Goal: Task Accomplishment & Management: Complete application form

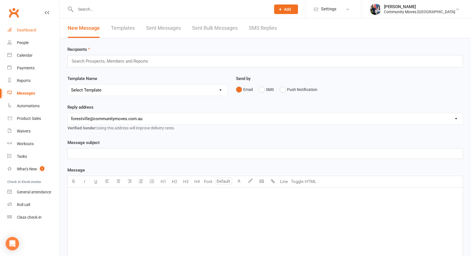
click at [29, 28] on div "Dashboard" at bounding box center [26, 30] width 19 height 4
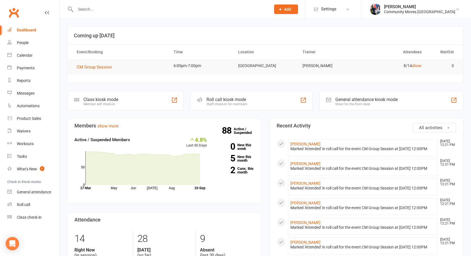
click at [94, 11] on input "text" at bounding box center [170, 9] width 193 height 8
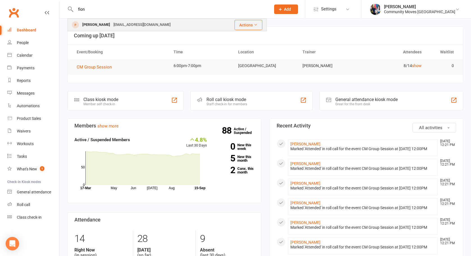
type input "fion"
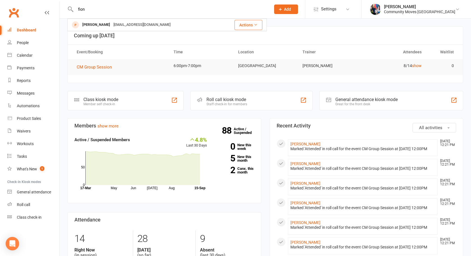
click at [95, 23] on div "[PERSON_NAME]" at bounding box center [96, 25] width 31 height 8
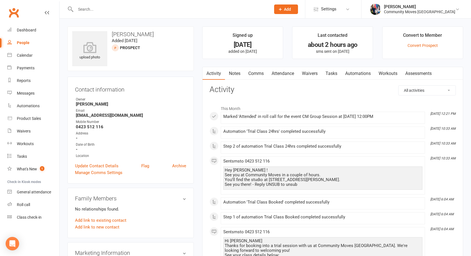
click at [308, 75] on link "Waivers" at bounding box center [310, 73] width 24 height 13
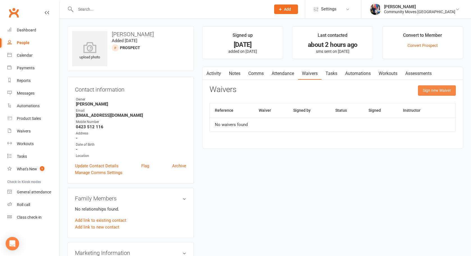
click at [431, 91] on button "Sign new Waiver" at bounding box center [437, 90] width 38 height 10
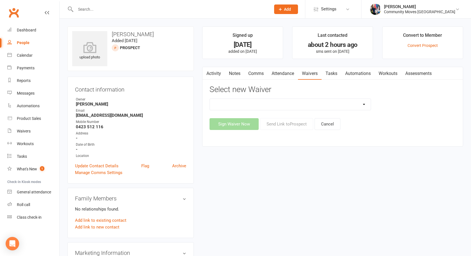
click at [284, 105] on select "Member Terms & Conditions New Member Registration New Member Registration - $21…" at bounding box center [290, 104] width 161 height 11
select select "10024"
click at [210, 99] on select "Member Terms & Conditions New Member Registration New Member Registration - $21…" at bounding box center [290, 104] width 161 height 11
click at [241, 124] on button "Sign Waiver Now" at bounding box center [234, 124] width 49 height 12
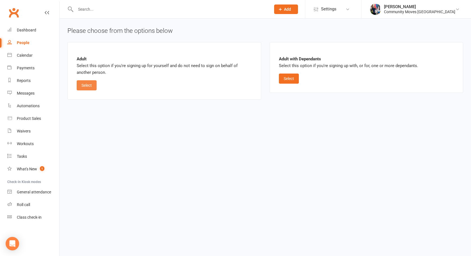
click at [78, 84] on button "Select" at bounding box center [87, 85] width 20 height 10
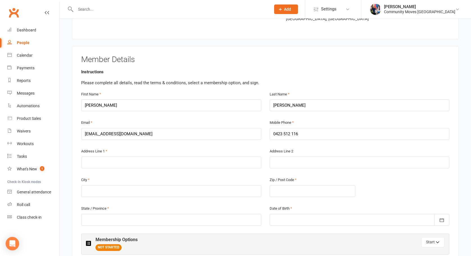
scroll to position [93, 0]
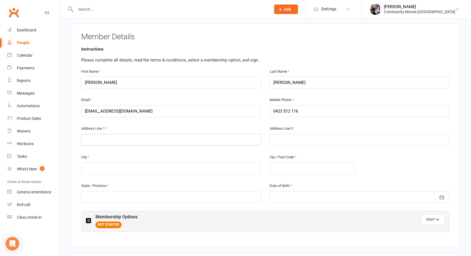
click at [153, 139] on input "text" at bounding box center [171, 140] width 180 height 12
type input "[STREET_ADDRESS][PERSON_NAME]"
click at [167, 171] on input "text" at bounding box center [171, 169] width 180 height 12
type input "[GEOGRAPHIC_DATA]"
click at [336, 170] on input "text" at bounding box center [313, 169] width 86 height 12
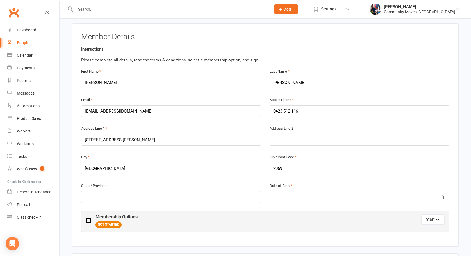
type input "2069"
click at [242, 197] on input "text" at bounding box center [171, 197] width 180 height 12
type input "[GEOGRAPHIC_DATA]"
click at [443, 197] on icon "button" at bounding box center [442, 198] width 6 height 6
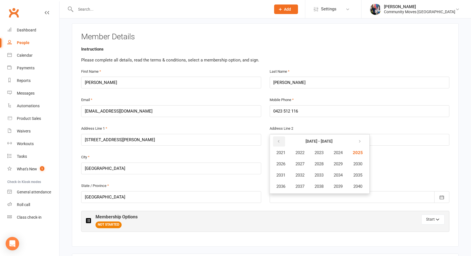
click at [276, 141] on button "button" at bounding box center [279, 142] width 12 height 10
click at [341, 175] on span "1974" at bounding box center [338, 175] width 9 height 5
click at [321, 185] on button "November" at bounding box center [311, 186] width 29 height 11
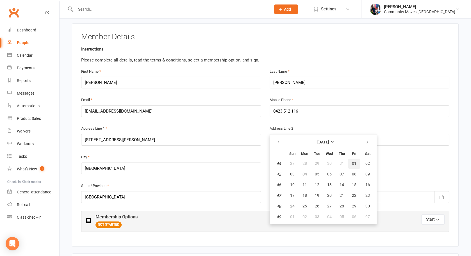
click at [355, 162] on span "01" at bounding box center [354, 163] width 4 height 4
type input "[DATE]"
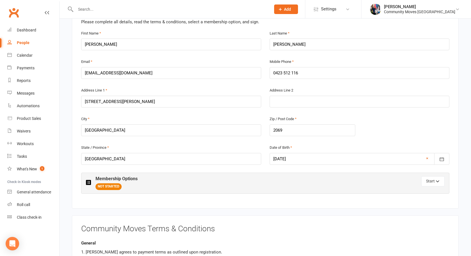
scroll to position [140, 0]
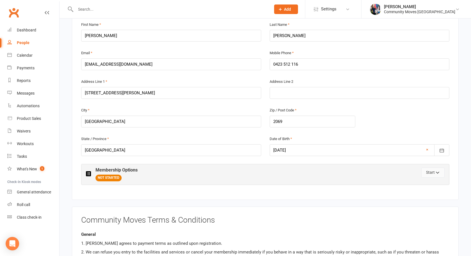
click at [434, 172] on button "Start" at bounding box center [432, 173] width 23 height 10
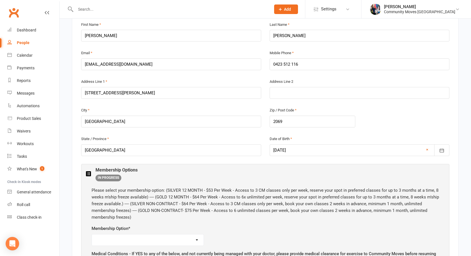
scroll to position [231, 0]
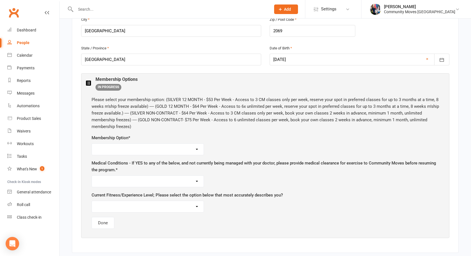
click at [193, 147] on select "Silver 12 Month ($53) Gold 12 Month ($64) Silver No-Contract ($64) Gold No-Cont…" at bounding box center [148, 149] width 112 height 11
select select "Silver No-Contract ($64)"
click at [92, 144] on select "Silver 12 Month ($53) Gold 12 Month ($64) Silver No-Contract ($64) Gold No-Cont…" at bounding box center [148, 149] width 112 height 11
click at [193, 181] on select "I currently have a [MEDICAL_DATA] or have previously suffered a stroke. I exper…" at bounding box center [148, 181] width 112 height 11
select select "NONE OF THE ABOVE - I'm ready to exercise"
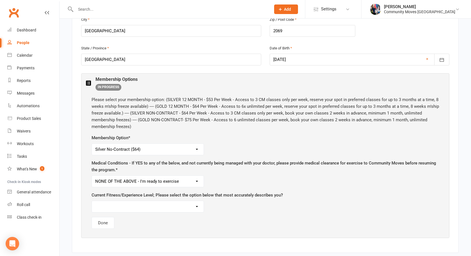
click at [92, 176] on select "I currently have a [MEDICAL_DATA] or have previously suffered a stroke. I exper…" at bounding box center [148, 181] width 112 height 11
click at [192, 208] on select "FORCE - Lifelong exerciser, experience with group exercise, confident with stre…" at bounding box center [148, 206] width 112 height 11
select select "FUNCTION - Sporadic exerciser, limited experience with group exercise, little s…"
click at [92, 201] on select "FORCE - Lifelong exerciser, experience with group exercise, confident with stre…" at bounding box center [148, 206] width 112 height 11
click at [104, 223] on button "Done" at bounding box center [103, 223] width 23 height 12
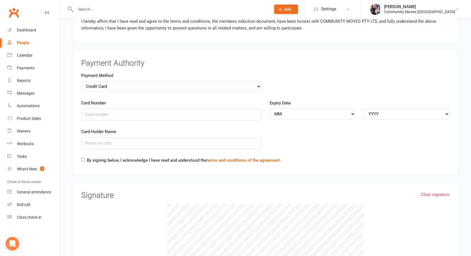
scroll to position [488, 0]
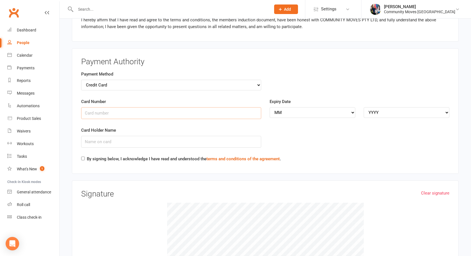
click at [201, 112] on input "Card Number" at bounding box center [171, 113] width 180 height 12
click at [216, 112] on input "Card Number" at bounding box center [171, 113] width 180 height 12
type input "[CREDIT_CARD_NUMBER]"
click at [280, 131] on div "Card Holder Name" at bounding box center [265, 141] width 377 height 29
click at [309, 107] on select "MM 01 02 03 04 05 06 07 08 09 10 11 12" at bounding box center [313, 112] width 86 height 11
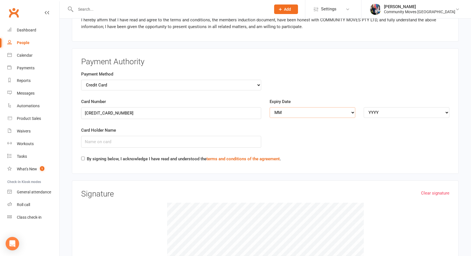
select select "05"
click at [270, 107] on select "MM 01 02 03 04 05 06 07 08 09 10 11 12" at bounding box center [313, 112] width 86 height 11
click at [371, 109] on select "YYYY 2025 2026 2027 2028 2029 2030 2031 2032 2033 2034" at bounding box center [407, 112] width 86 height 11
select select "2027"
click at [364, 107] on select "YYYY 2025 2026 2027 2028 2029 2030 2031 2032 2033 2034" at bounding box center [407, 112] width 86 height 11
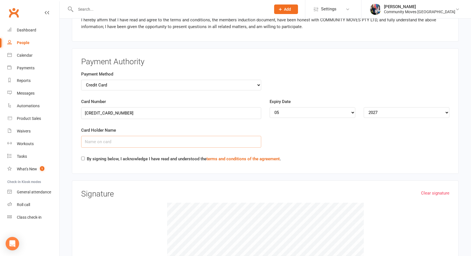
click at [235, 140] on input "Card Holder Name" at bounding box center [171, 142] width 180 height 12
type input "[PERSON_NAME]"
click at [81, 159] on input "By signing below, I acknowledge I have read and understood the terms and condit…" at bounding box center [83, 159] width 4 height 4
checkbox input "true"
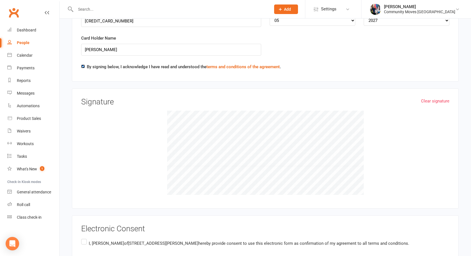
scroll to position [582, 0]
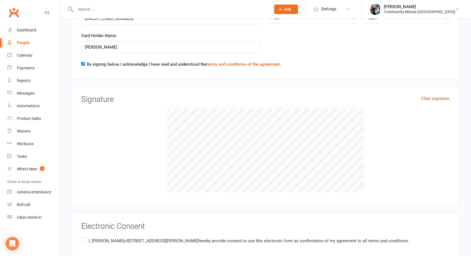
click at [444, 101] on h3 "Signature" at bounding box center [265, 99] width 368 height 9
click at [442, 99] on link "Clear signature" at bounding box center [435, 98] width 28 height 7
click at [426, 100] on link "Clear signature" at bounding box center [435, 98] width 28 height 7
drag, startPoint x: 83, startPoint y: 238, endPoint x: 93, endPoint y: 234, distance: 10.8
click at [83, 238] on label "I, [PERSON_NAME] of [STREET_ADDRESS][PERSON_NAME] AU hereby provide consent to …" at bounding box center [245, 240] width 328 height 11
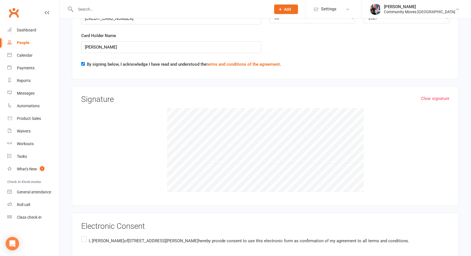
click at [83, 235] on input "I, [PERSON_NAME] of [STREET_ADDRESS][PERSON_NAME] AU hereby provide consent to …" at bounding box center [83, 235] width 4 height 0
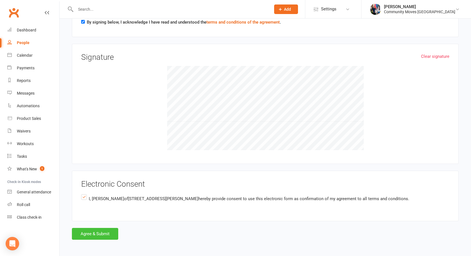
click at [105, 235] on button "Agree & Submit" at bounding box center [95, 234] width 46 height 12
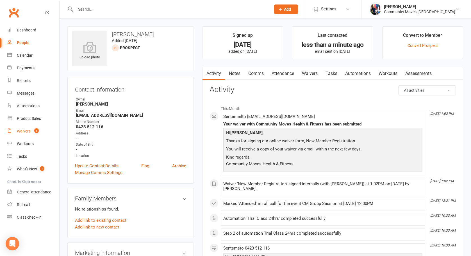
click at [30, 131] on div "Waivers" at bounding box center [24, 131] width 14 height 4
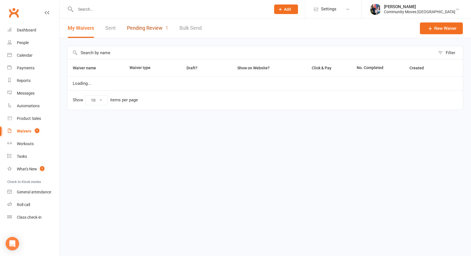
drag, startPoint x: 156, startPoint y: 29, endPoint x: 152, endPoint y: 30, distance: 3.5
click at [155, 29] on link "Pending Review 1" at bounding box center [147, 28] width 41 height 19
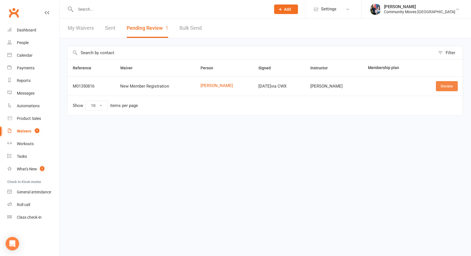
click at [444, 88] on link "Review" at bounding box center [447, 86] width 22 height 10
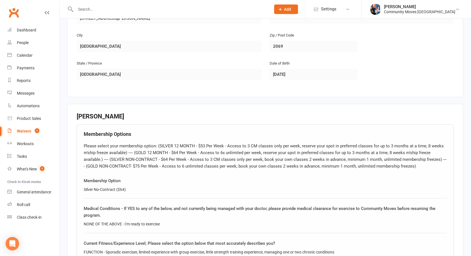
scroll to position [428, 0]
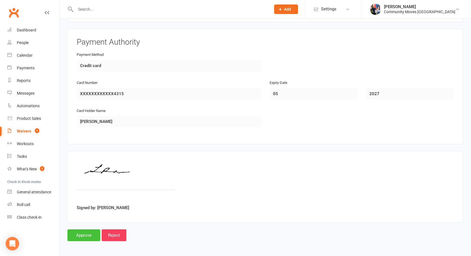
click at [76, 235] on input "Approve" at bounding box center [83, 235] width 33 height 12
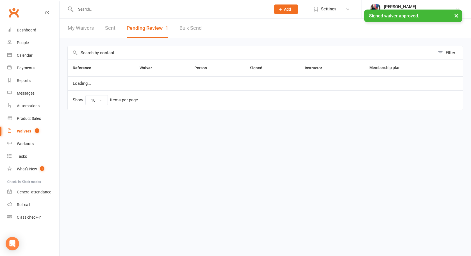
click at [90, 9] on input "text" at bounding box center [170, 9] width 193 height 8
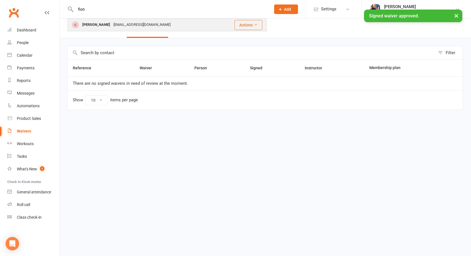
type input "fion"
click at [87, 25] on div "[PERSON_NAME]" at bounding box center [96, 25] width 31 height 8
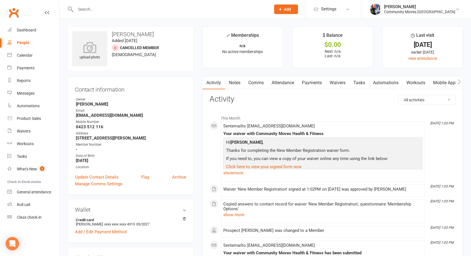
scroll to position [119, 0]
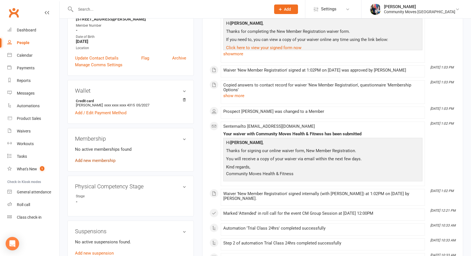
click at [107, 161] on link "Add new membership" at bounding box center [95, 160] width 40 height 5
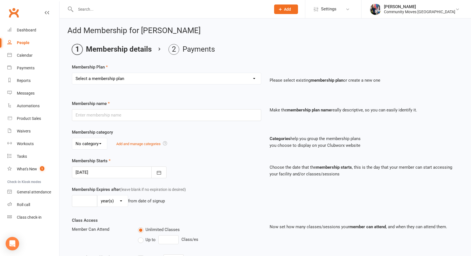
click at [202, 81] on select "Select a membership plan Create new Membership Plan Silver 12 Month Gold 12 Mon…" at bounding box center [166, 78] width 189 height 11
select select "3"
click at [72, 73] on select "Select a membership plan Create new Membership Plan Silver 12 Month Gold 12 Mon…" at bounding box center [166, 78] width 189 height 11
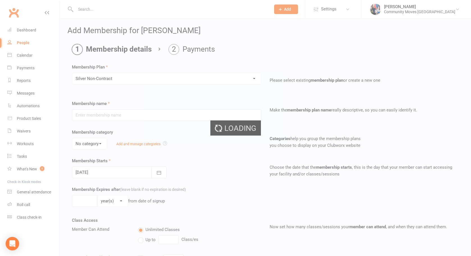
type input "Silver Non-Contract"
select select "0"
type input "0"
type input "3"
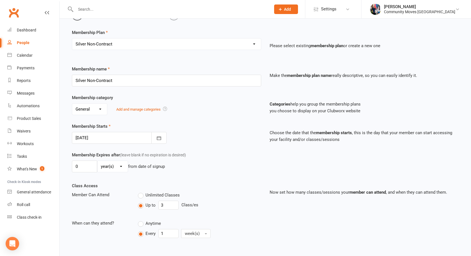
scroll to position [108, 0]
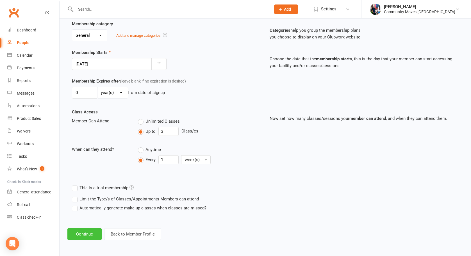
click at [87, 237] on button "Continue" at bounding box center [84, 234] width 34 height 12
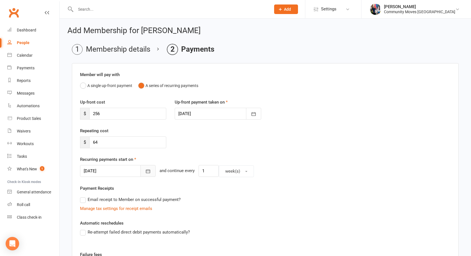
click at [145, 172] on icon "button" at bounding box center [148, 172] width 6 height 6
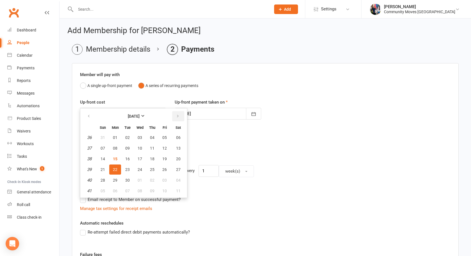
click at [180, 115] on button "button" at bounding box center [178, 116] width 12 height 10
click at [115, 169] on span "20" at bounding box center [115, 169] width 4 height 4
type input "[DATE]"
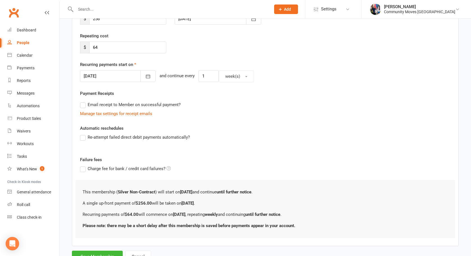
scroll to position [119, 0]
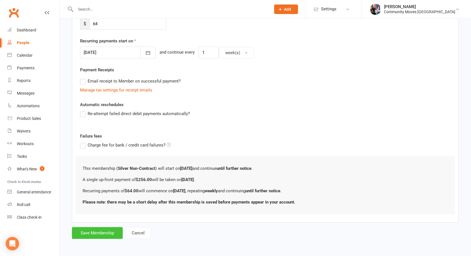
click at [105, 230] on button "Save Membership" at bounding box center [97, 233] width 51 height 12
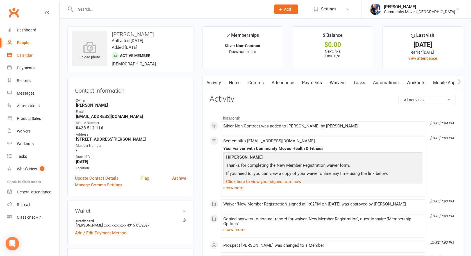
click at [26, 56] on div "Calendar" at bounding box center [25, 55] width 16 height 4
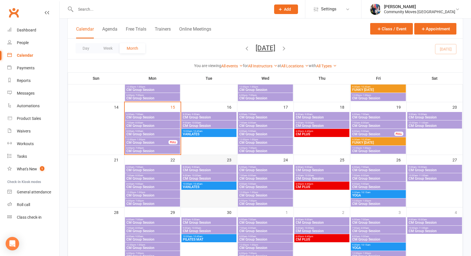
scroll to position [120, 0]
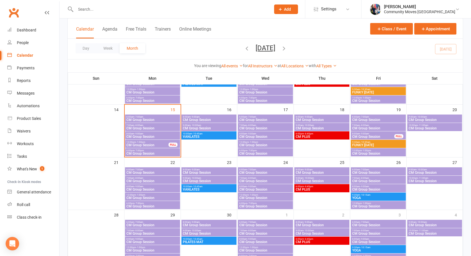
click at [266, 144] on span "CM Group Session" at bounding box center [265, 145] width 53 height 3
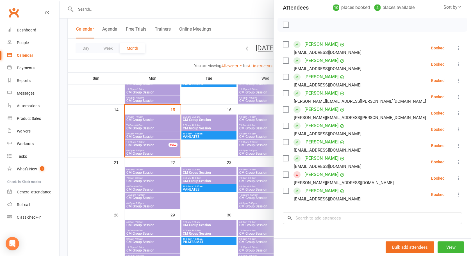
scroll to position [65, 0]
drag, startPoint x: 335, startPoint y: 221, endPoint x: 330, endPoint y: 224, distance: 5.5
click at [335, 222] on input "search" at bounding box center [372, 218] width 179 height 12
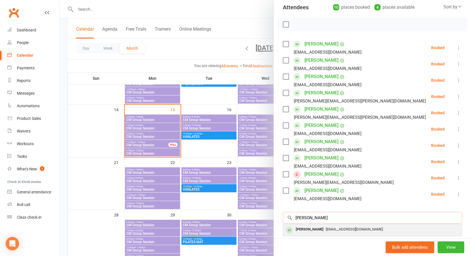
type input "[PERSON_NAME]"
click at [307, 232] on div "[PERSON_NAME]" at bounding box center [310, 230] width 32 height 8
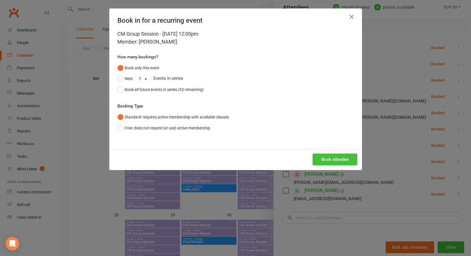
click at [340, 160] on button "Book attendee" at bounding box center [335, 160] width 45 height 12
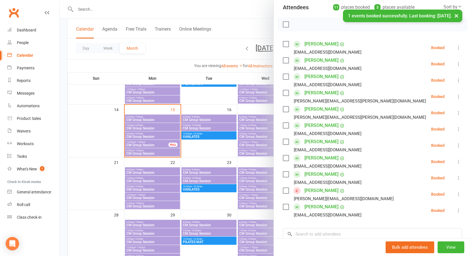
click at [211, 150] on div at bounding box center [265, 128] width 411 height 256
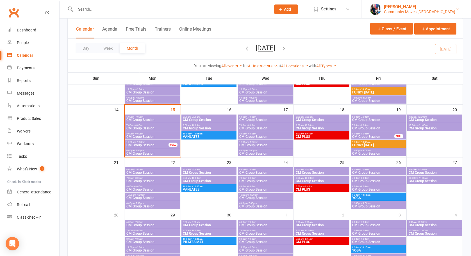
click at [454, 10] on div "Community Moves [GEOGRAPHIC_DATA]" at bounding box center [419, 11] width 71 height 5
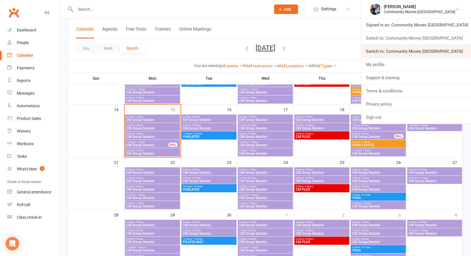
click at [449, 49] on link "Switch to: Community Moves [GEOGRAPHIC_DATA]" at bounding box center [416, 51] width 110 height 13
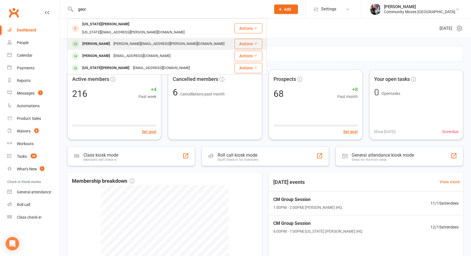
type input "geor"
click at [112, 40] on div "george.paul@patent-value.com" at bounding box center [169, 44] width 114 height 8
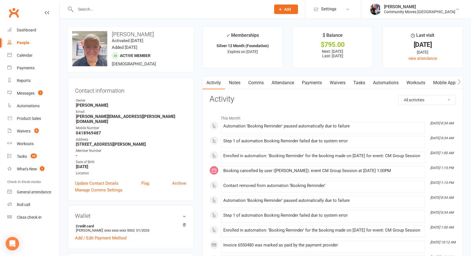
click at [104, 11] on input "text" at bounding box center [170, 9] width 193 height 8
type input "-"
type input "060"
click at [83, 9] on input "060" at bounding box center [170, 9] width 193 height 8
